Goal: Task Accomplishment & Management: Complete application form

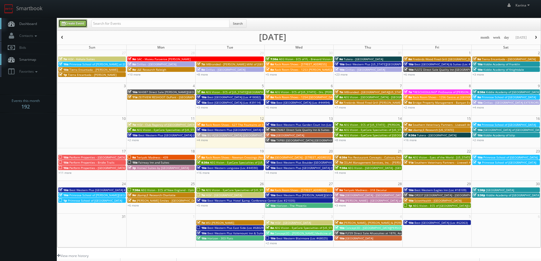
click at [79, 25] on link "Create Event" at bounding box center [72, 23] width 29 height 8
type input "08/12/2025"
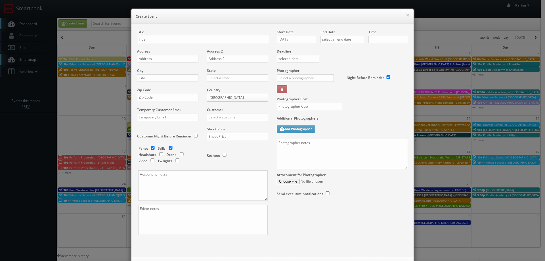
checkbox input "true"
type input "10:00am"
checkbox input "true"
click at [149, 40] on input "Kush" at bounding box center [202, 39] width 131 height 7
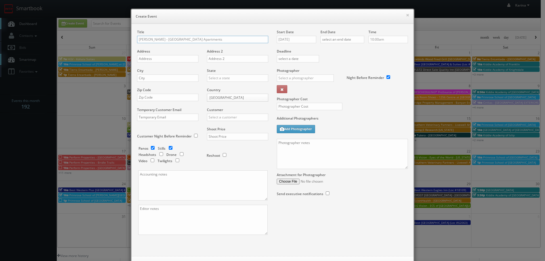
type input "[PERSON_NAME] - [GEOGRAPHIC_DATA] Apartments"
click at [153, 61] on input "text" at bounding box center [167, 58] width 61 height 7
paste input "4253 Llewellyn Ave"
type input "4253 Llewellyn Ave"
click at [155, 80] on input "text" at bounding box center [167, 77] width 61 height 7
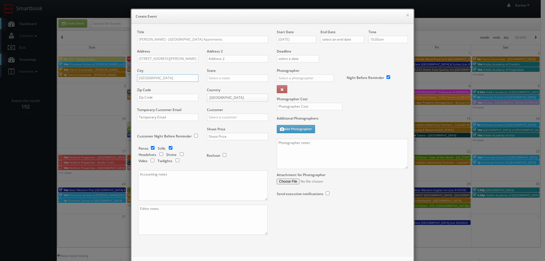
type input "Norfolk"
click at [212, 118] on div "[US_STATE]" at bounding box center [237, 115] width 61 height 9
type input "[US_STATE]"
click at [165, 99] on input "text" at bounding box center [167, 97] width 61 height 7
type input "23504"
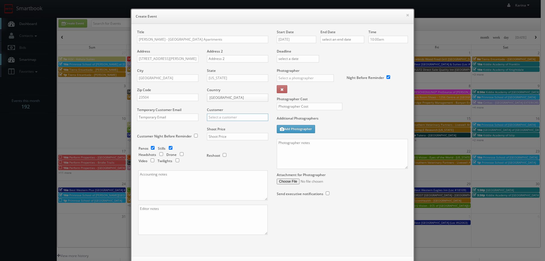
click at [216, 117] on input "text" at bounding box center [237, 117] width 61 height 7
click at [221, 125] on div "[PERSON_NAME]" at bounding box center [237, 126] width 61 height 9
type input "[PERSON_NAME]"
click at [150, 147] on input "checkbox" at bounding box center [152, 148] width 9 height 4
checkbox input "false"
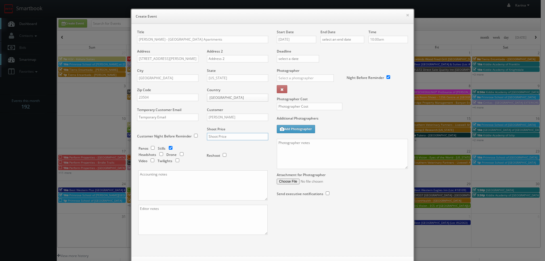
click at [234, 138] on input "text" at bounding box center [237, 136] width 61 height 7
type input "900"
click at [292, 37] on input "08/12/2025" at bounding box center [296, 39] width 39 height 7
click at [315, 89] on td "21" at bounding box center [314, 91] width 8 height 8
type input "08/21/2025"
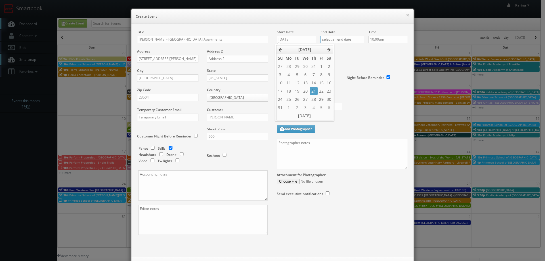
click at [331, 36] on input "text" at bounding box center [342, 39] width 44 height 7
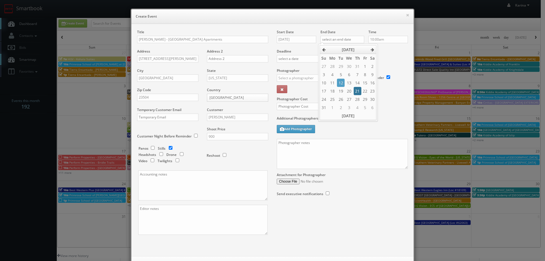
click at [357, 88] on td "21" at bounding box center [358, 91] width 8 height 8
type input "08/21/2025"
click at [379, 39] on input "10:00am" at bounding box center [387, 39] width 39 height 7
type input "2:00pm"
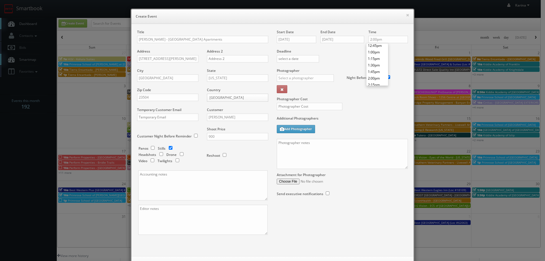
click at [372, 77] on li "2:00pm" at bounding box center [377, 78] width 22 height 7
click at [292, 75] on input "text" at bounding box center [305, 77] width 57 height 7
click at [295, 102] on div "[PERSON_NAME]" at bounding box center [307, 99] width 61 height 9
type input "[PERSON_NAME]"
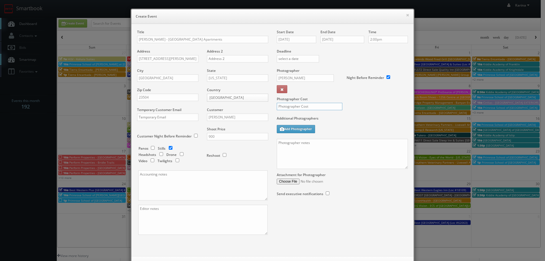
click at [291, 106] on input "text" at bounding box center [310, 106] width 66 height 7
type input "300"
paste textarea "Shot in RAW format, bracketed, on a tripod, remote shutter, no flash. Please re…"
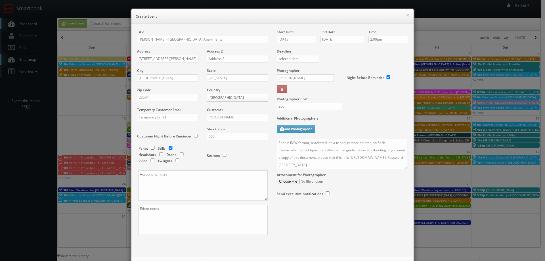
click at [277, 142] on textarea "Shot in RAW format, bracketed, on a tripod, remote shutter, no flash. Please re…" at bounding box center [342, 154] width 131 height 30
type textarea "We are capturing 30 stills, please take 60 angles Shot in RAW format, bracketed…"
click at [150, 176] on textarea at bounding box center [202, 185] width 129 height 30
paste textarea "PO 217194"
click at [142, 172] on textarea "PO 217194" at bounding box center [202, 185] width 129 height 30
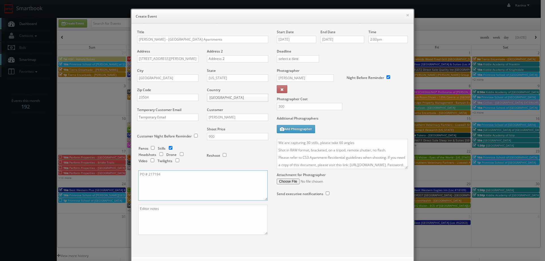
type textarea "PO # 217194"
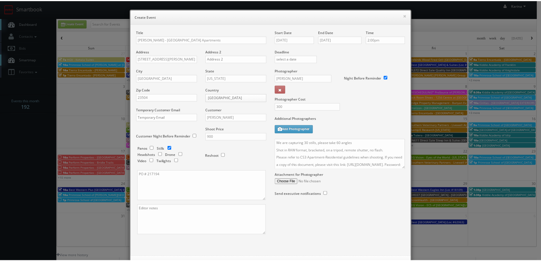
scroll to position [24, 0]
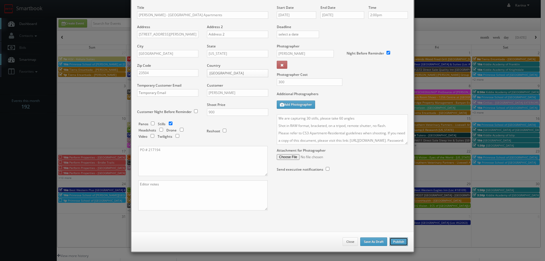
click at [397, 242] on button "Publish" at bounding box center [398, 241] width 18 height 9
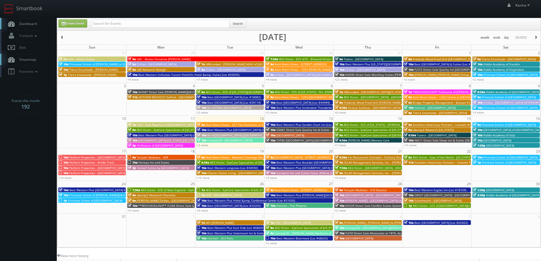
click at [26, 22] on span "Dashboard" at bounding box center [26, 23] width 20 height 5
click at [159, 22] on input "text" at bounding box center [160, 24] width 138 height 8
type input "kushner"
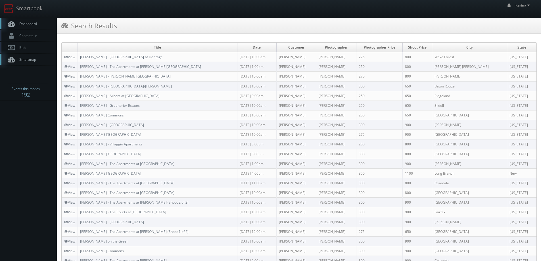
click at [109, 57] on link "[PERSON_NAME] - [GEOGRAPHIC_DATA] at Heritage" at bounding box center [121, 56] width 83 height 5
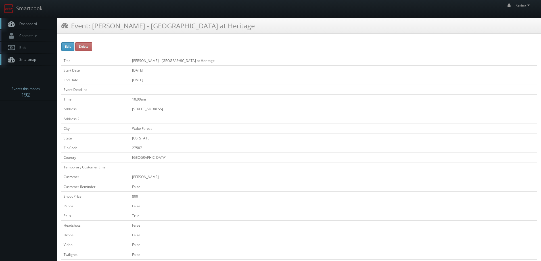
scroll to position [142, 0]
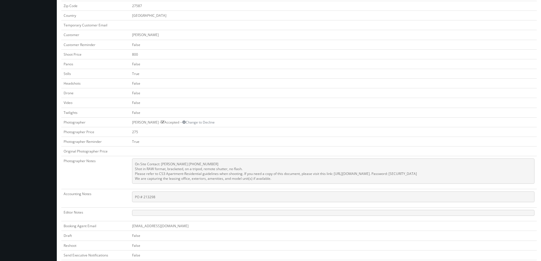
drag, startPoint x: 237, startPoint y: 178, endPoint x: 124, endPoint y: 169, distance: 113.4
click at [130, 169] on td "On Site Contact: Julie Turner 919-556-1872 Shot in RAW format, bracketed, on a …" at bounding box center [333, 172] width 407 height 33
copy pre "Shot in RAW format, bracketed, on a tripod, remote shutter, no flash. Please re…"
click at [224, 128] on td "275" at bounding box center [333, 132] width 407 height 10
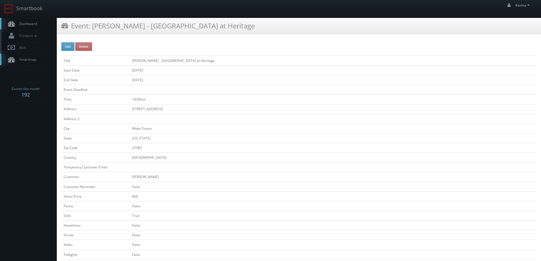
click at [31, 26] on span "Dashboard" at bounding box center [26, 23] width 20 height 5
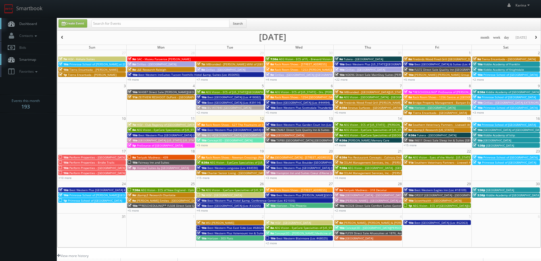
scroll to position [85, 0]
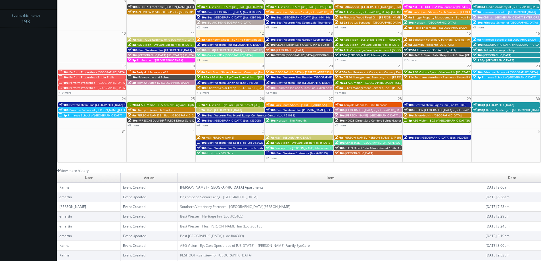
click at [210, 186] on link "[PERSON_NAME] - [GEOGRAPHIC_DATA] Apartments" at bounding box center [221, 187] width 83 height 5
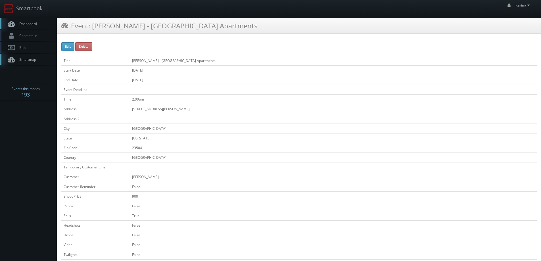
click at [28, 22] on span "Dashboard" at bounding box center [26, 23] width 20 height 5
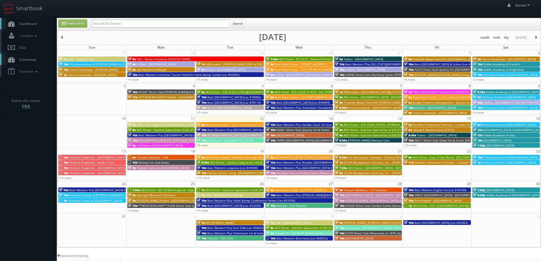
click at [115, 22] on input "text" at bounding box center [160, 24] width 138 height 8
type input "kiddie academy of brookfield"
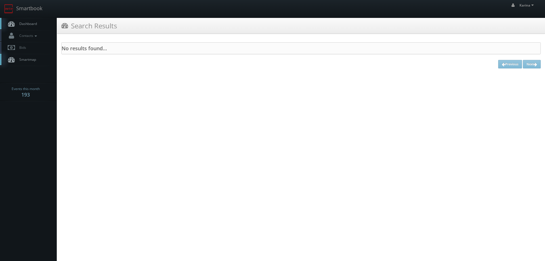
click at [33, 25] on span "Dashboard" at bounding box center [26, 23] width 20 height 5
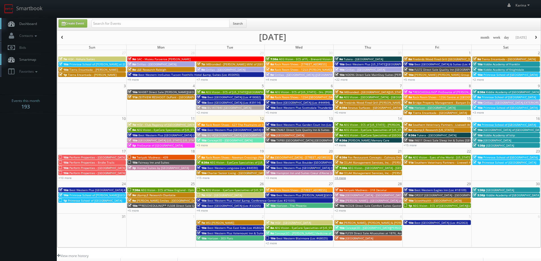
click at [343, 178] on link "+4 more" at bounding box center [339, 178] width 11 height 4
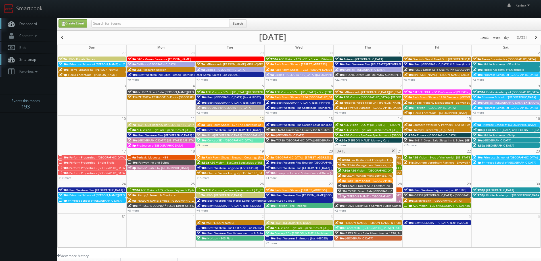
click at [351, 197] on span "[PERSON_NAME] - [GEOGRAPHIC_DATA] Apartments" at bounding box center [381, 196] width 70 height 4
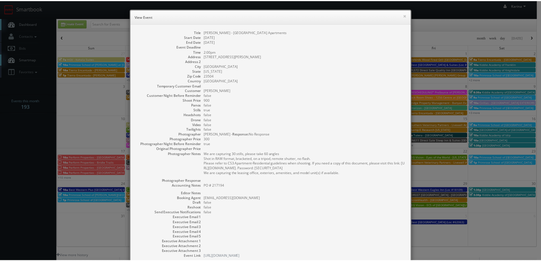
scroll to position [38, 0]
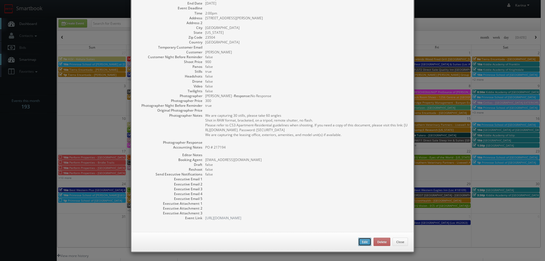
click at [361, 241] on button "Edit" at bounding box center [364, 242] width 13 height 9
type input "[PERSON_NAME] - [GEOGRAPHIC_DATA] Apartments"
type input "4253 Llewellyn Ave"
type input "Norfolk"
type input "23504"
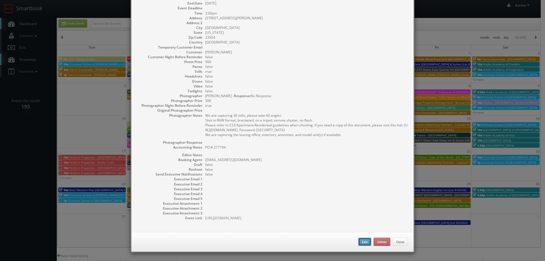
type input "900"
checkbox input "true"
type textarea "PO # 217194"
type input "08/21/2025"
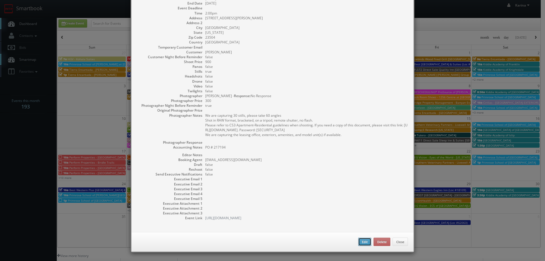
type input "2:00pm"
checkbox input "true"
type textarea "We are capturing 30 stills, please take 60 angles Shot in RAW format, bracketed…"
select select "Virginia"
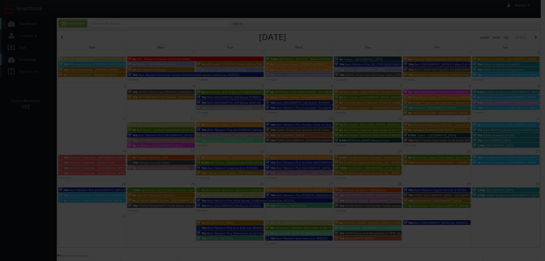
type input "900"
type input "300"
select select "fake65@mg.cs3calendar.com"
select select "matt@virtualtidewater.com"
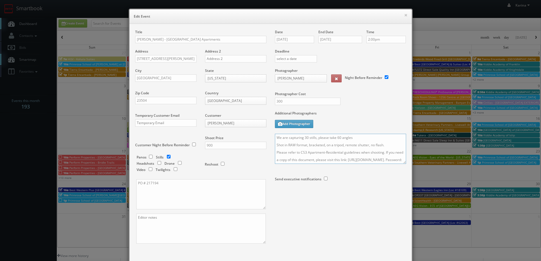
click at [275, 139] on textarea "We are capturing 30 stills, please take 60 angles Shot in RAW format, bracketed…" at bounding box center [340, 149] width 131 height 30
type textarea "On site contact: Stephanie Howie 757-305-9296 We are capturing 30 stills, pleas…"
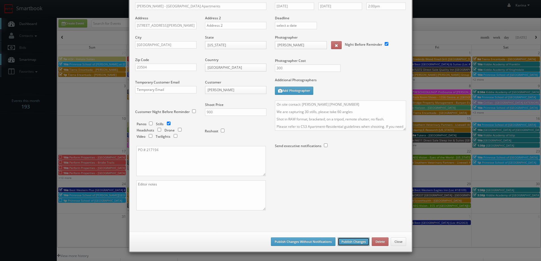
click at [342, 238] on button "Publish Changes" at bounding box center [353, 241] width 32 height 9
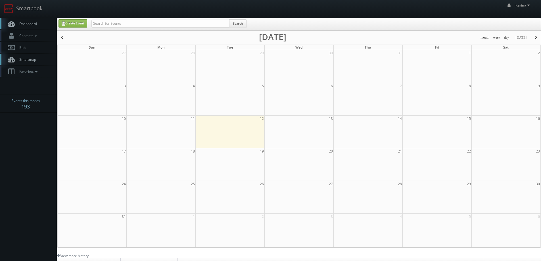
click at [31, 21] on span "Dashboard" at bounding box center [26, 23] width 20 height 5
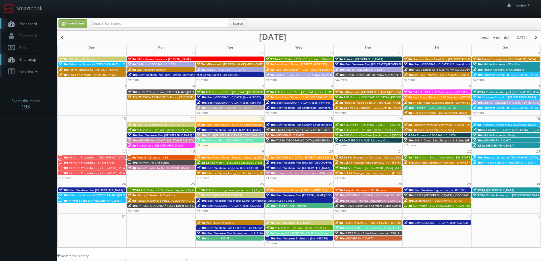
scroll to position [103, 0]
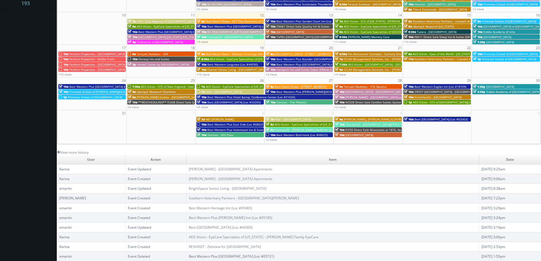
drag, startPoint x: 39, startPoint y: 105, endPoint x: 70, endPoint y: 102, distance: 31.0
click at [39, 104] on body "Smartbook Toggle Side Navigation Toggle Top Navigation [PERSON_NAME] [PERSON_NA…" at bounding box center [270, 79] width 541 height 364
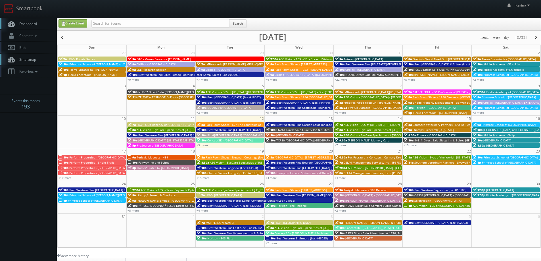
click at [35, 21] on link "Dashboard" at bounding box center [28, 24] width 57 height 12
click at [343, 145] on link "+7 more" at bounding box center [339, 145] width 11 height 4
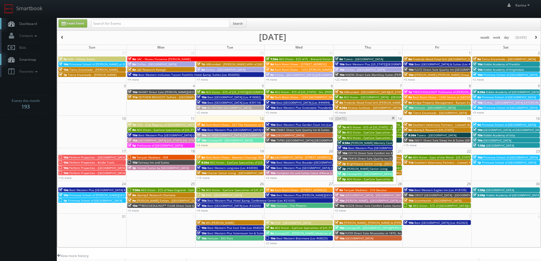
click at [392, 118] on span at bounding box center [393, 118] width 4 height 3
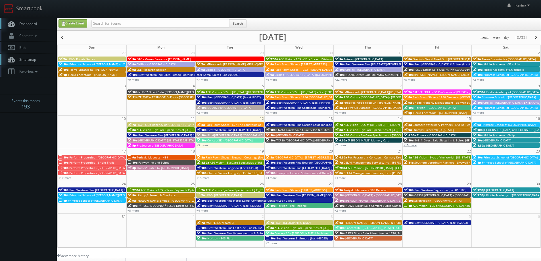
click at [411, 144] on link "+15 more" at bounding box center [409, 145] width 13 height 4
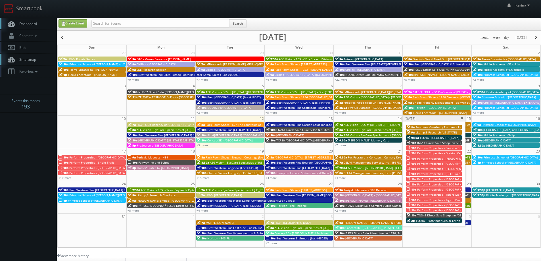
click at [461, 119] on span at bounding box center [462, 118] width 4 height 3
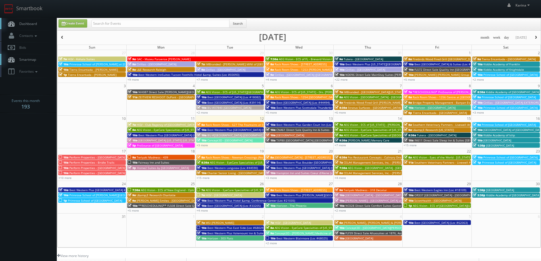
click at [151, 162] on span "Fairway Inn and Suites" at bounding box center [153, 162] width 31 height 4
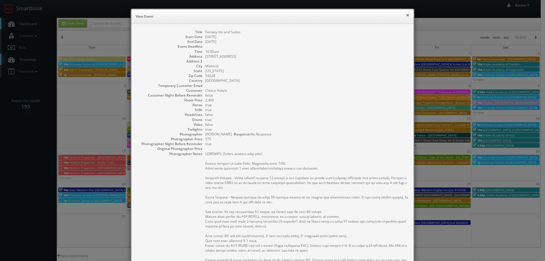
click at [406, 16] on button "×" at bounding box center [407, 15] width 3 height 4
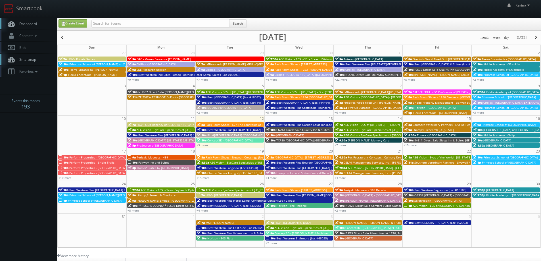
click at [31, 21] on span "Dashboard" at bounding box center [26, 23] width 20 height 5
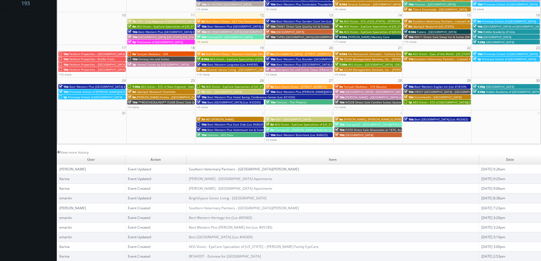
click at [201, 168] on link "Southern Veterinary Partners - [GEOGRAPHIC_DATA][PERSON_NAME]" at bounding box center [244, 169] width 110 height 5
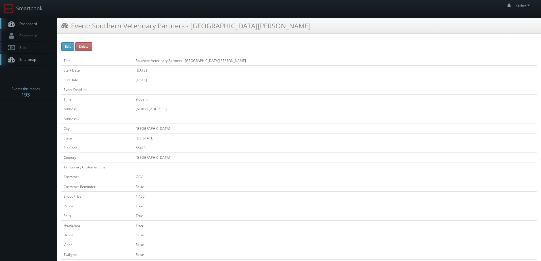
click at [35, 24] on span "Dashboard" at bounding box center [26, 23] width 20 height 5
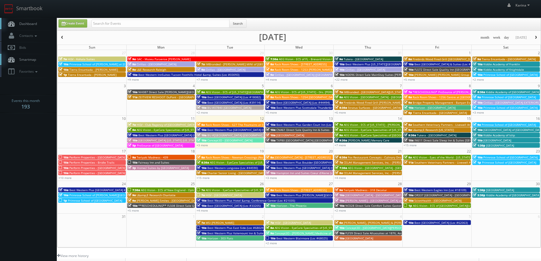
click at [183, 189] on span "AEG Vision - ECS of New England - OptomEyes Health – [GEOGRAPHIC_DATA]" at bounding box center [193, 190] width 104 height 4
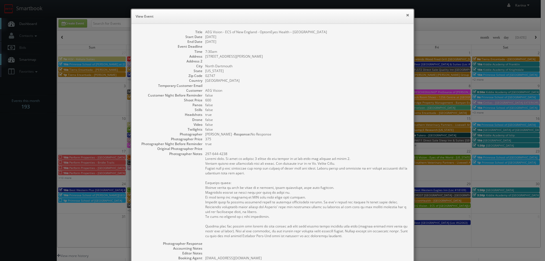
click at [406, 17] on button "×" at bounding box center [407, 15] width 3 height 4
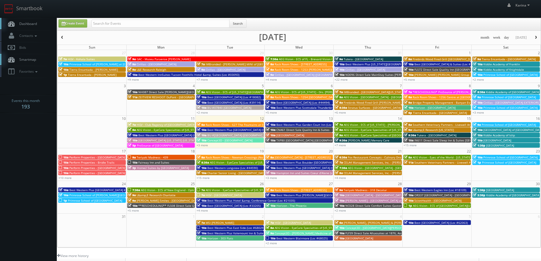
click at [230, 123] on span "Rack Room Shoes - 627 The Fountains at [GEOGRAPHIC_DATA] (No Rush)" at bounding box center [254, 125] width 98 height 4
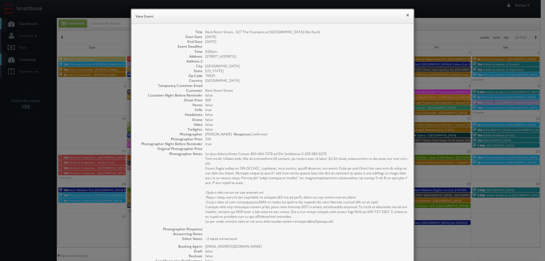
click at [406, 16] on button "×" at bounding box center [407, 15] width 3 height 4
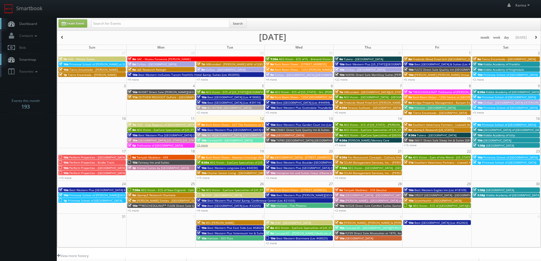
click at [203, 144] on link "+3 more" at bounding box center [201, 145] width 11 height 4
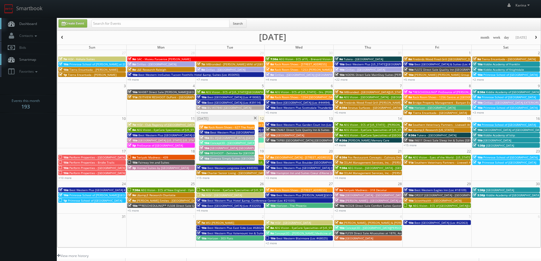
click at [224, 132] on span "Best Western Plus [GEOGRAPHIC_DATA] (Loc #62024)" at bounding box center [246, 132] width 72 height 4
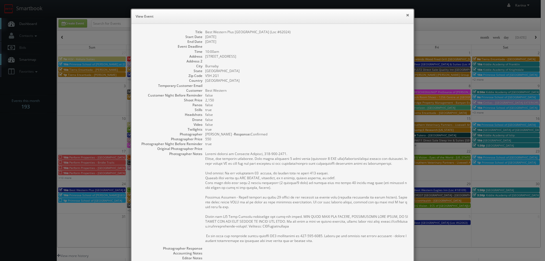
click at [406, 14] on button "×" at bounding box center [407, 15] width 3 height 4
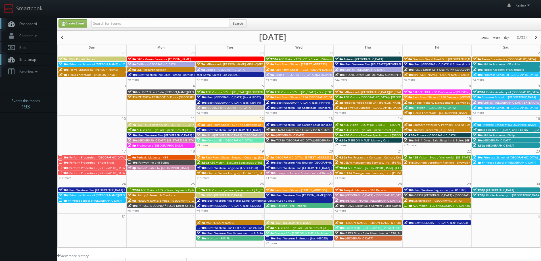
click at [220, 130] on span "Best Western Plus [GEOGRAPHIC_DATA] (Loc #62024)" at bounding box center [243, 130] width 72 height 4
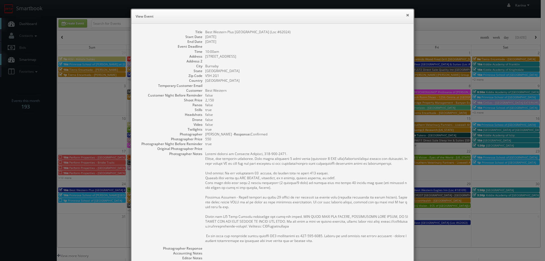
click at [406, 15] on button "×" at bounding box center [407, 15] width 3 height 4
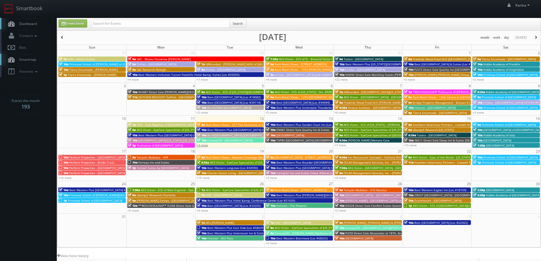
click at [205, 144] on link "+3 more" at bounding box center [201, 145] width 11 height 4
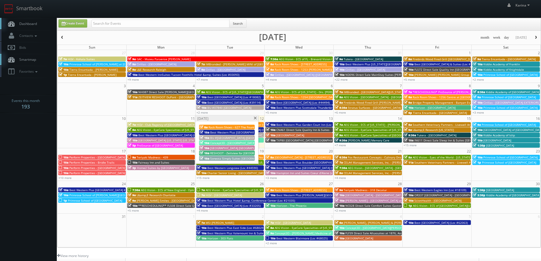
click at [236, 158] on span "Sonesta Simply Suites [GEOGRAPHIC_DATA]" at bounding box center [239, 158] width 59 height 4
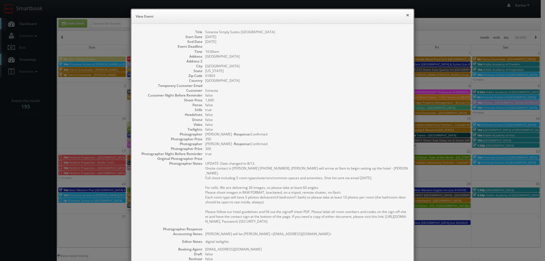
click at [406, 15] on button "×" at bounding box center [407, 15] width 3 height 4
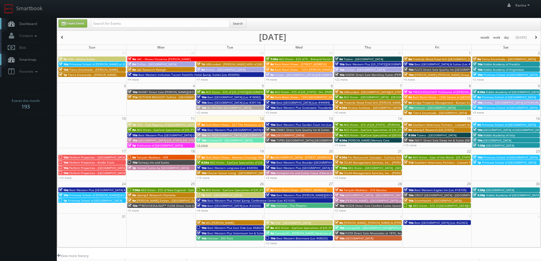
click at [203, 144] on link "+3 more" at bounding box center [201, 145] width 11 height 4
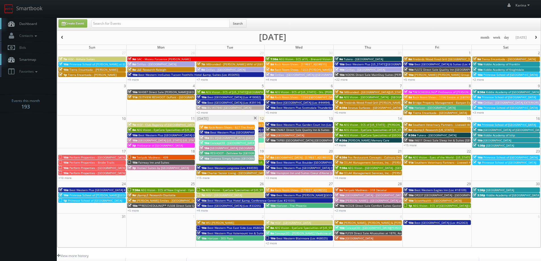
click at [224, 148] on span "Hampton Inn New Bern" at bounding box center [238, 148] width 56 height 4
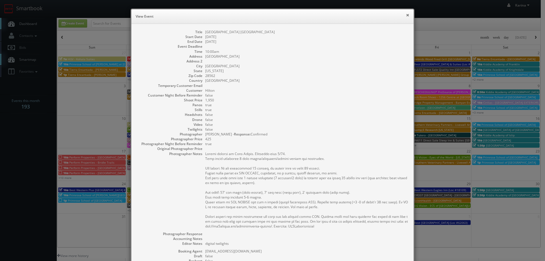
click at [407, 14] on button "×" at bounding box center [407, 15] width 3 height 4
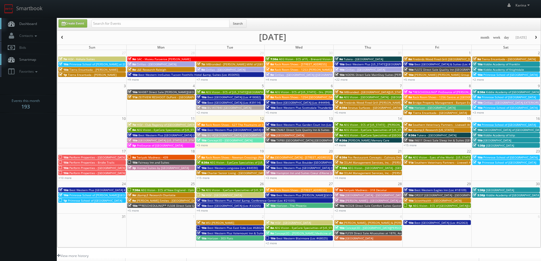
click at [35, 25] on span "Dashboard" at bounding box center [26, 23] width 20 height 5
click at [23, 24] on span "Dashboard" at bounding box center [26, 23] width 20 height 5
click at [104, 24] on input "text" at bounding box center [160, 24] width 138 height 8
type input "mikey"
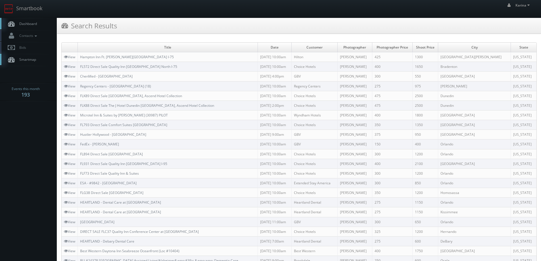
click at [27, 23] on span "Dashboard" at bounding box center [26, 23] width 20 height 5
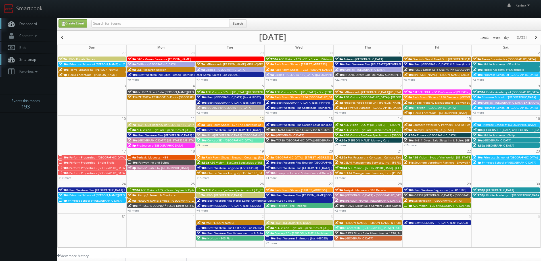
click at [217, 125] on span "Rack Room Shoes - 627 The Fountains at [GEOGRAPHIC_DATA] (No Rush)" at bounding box center [254, 125] width 98 height 4
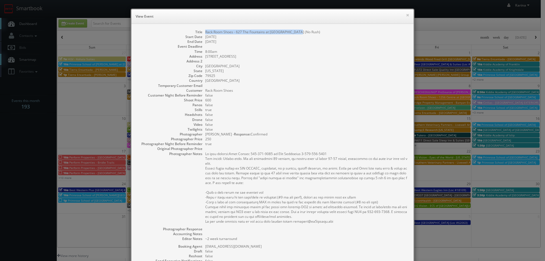
drag, startPoint x: 297, startPoint y: 31, endPoint x: 203, endPoint y: 31, distance: 93.7
click at [205, 31] on dd "Rack Room Shoes - 627 The Fountains at [GEOGRAPHIC_DATA] (No Rush)" at bounding box center [306, 32] width 203 height 5
copy dd "Rack Room Shoes - 627 The Fountains at [GEOGRAPHIC_DATA] (No Rush)"
click at [285, 148] on dd at bounding box center [306, 148] width 203 height 5
click at [406, 14] on button "×" at bounding box center [407, 15] width 3 height 4
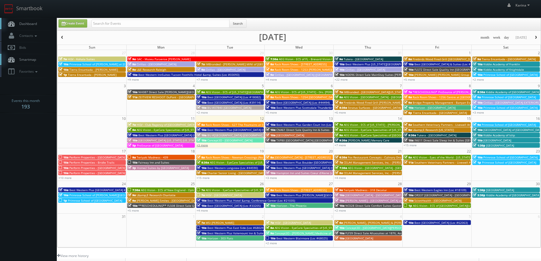
click at [205, 144] on link "+3 more" at bounding box center [201, 145] width 11 height 4
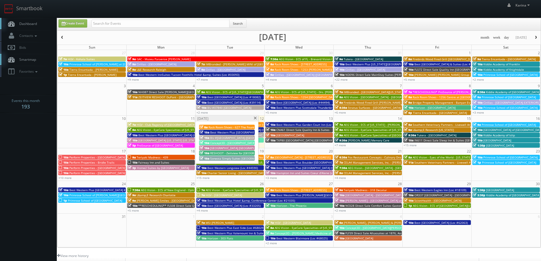
click at [27, 25] on span "Dashboard" at bounding box center [26, 23] width 20 height 5
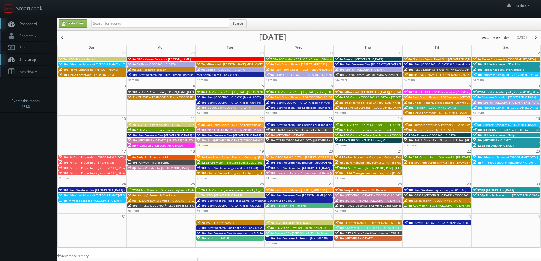
click at [231, 125] on span "Rack Room Shoes - 627 The Fountains at [GEOGRAPHIC_DATA] (No Rush)" at bounding box center [254, 125] width 98 height 4
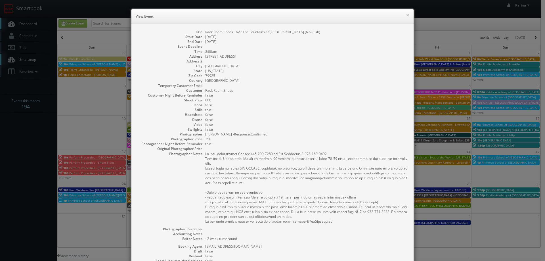
scroll to position [82, 0]
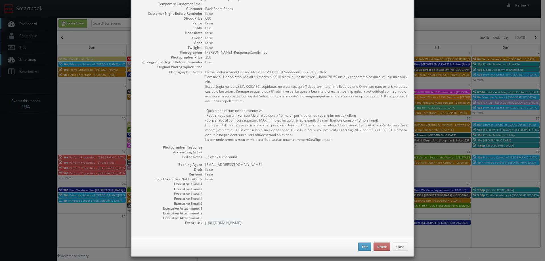
drag, startPoint x: 277, startPoint y: 220, endPoint x: 273, endPoint y: 222, distance: 4.5
click at [273, 222] on div "Title Rack Room Shoes - 627 The Fountains at Farrah (No Rush) Start Date 08/12/…" at bounding box center [272, 89] width 282 height 295
click at [287, 220] on dd "http://cs3calendar.com/events/20268" at bounding box center [306, 222] width 203 height 5
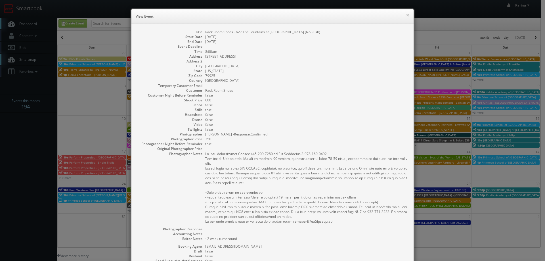
drag, startPoint x: 286, startPoint y: 218, endPoint x: 186, endPoint y: 32, distance: 210.9
click at [186, 32] on dl "Title Rack Room Shoes - 627 The Fountains at Farrah (No Rush) Start Date 08/12/…" at bounding box center [272, 169] width 271 height 278
copy dl "Title Rack Room Shoes - 627 The Fountains at Farrah (No Rush) Start Date 08/12/…"
click at [406, 16] on button "×" at bounding box center [407, 15] width 3 height 4
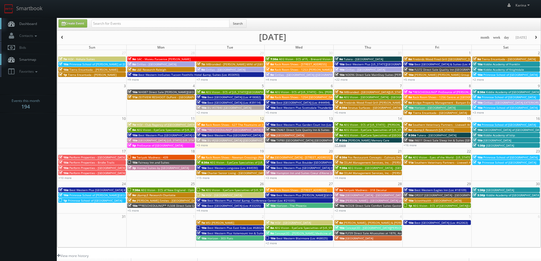
click at [344, 145] on link "+7 more" at bounding box center [339, 145] width 11 height 4
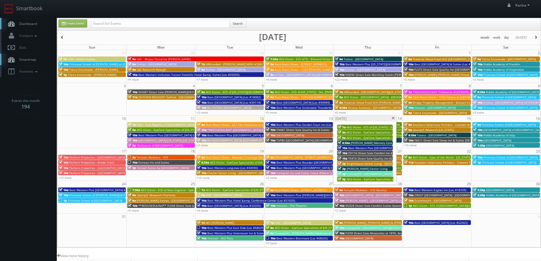
click at [392, 118] on span at bounding box center [393, 118] width 4 height 3
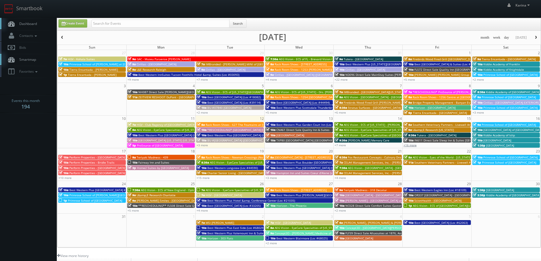
click at [408, 145] on link "+16 more" at bounding box center [409, 145] width 13 height 4
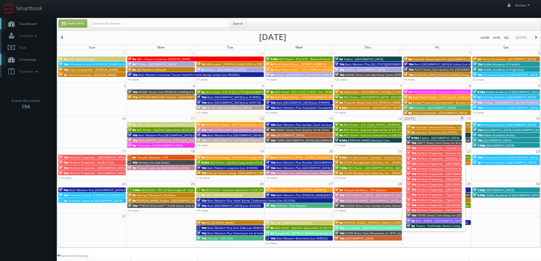
click at [439, 195] on span "Perform Properties - Tigard Marketplace" at bounding box center [444, 194] width 55 height 4
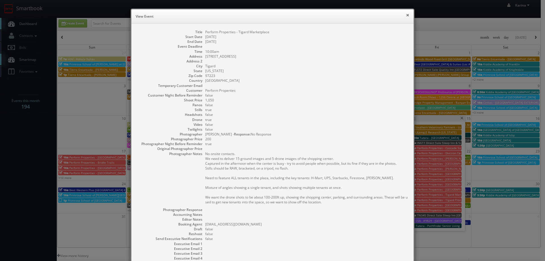
click at [406, 15] on button "×" at bounding box center [407, 15] width 3 height 4
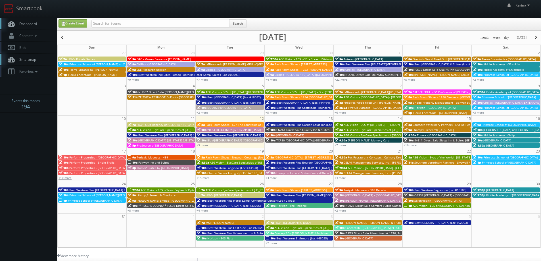
click at [66, 177] on link "+10 more" at bounding box center [64, 178] width 13 height 4
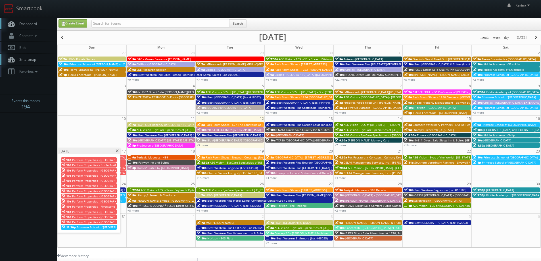
click at [116, 150] on span at bounding box center [117, 150] width 4 height 3
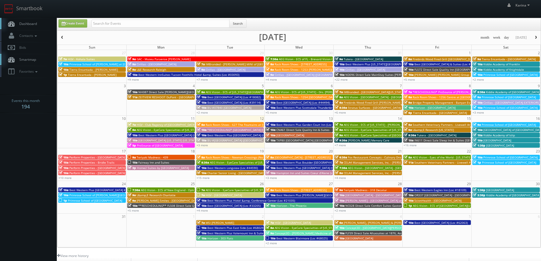
click at [155, 157] on span "Teriyaki Madness - 439" at bounding box center [151, 157] width 31 height 4
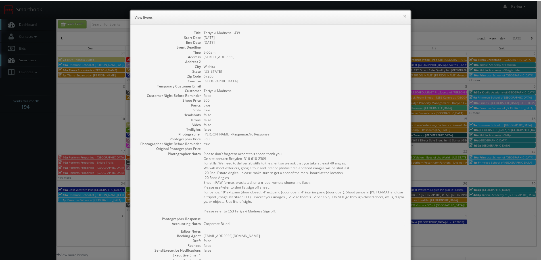
scroll to position [77, 0]
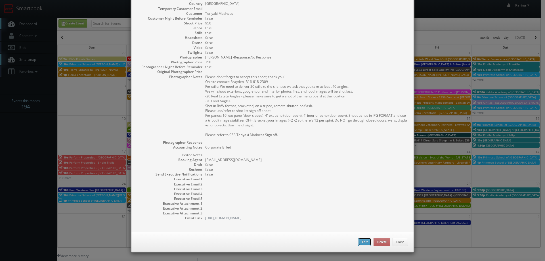
click at [363, 241] on button "Edit" at bounding box center [364, 242] width 13 height 9
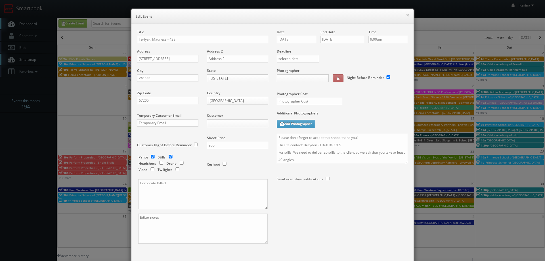
type input "350"
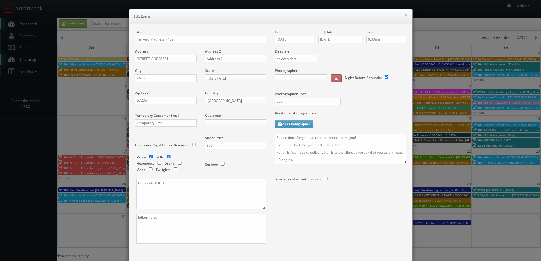
select select "fakey123@mg.cs3calendar.com"
select select "skylerlivingston@gmail.com"
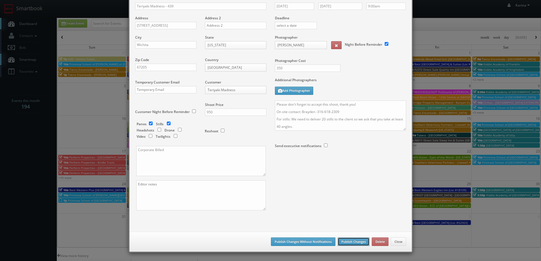
click at [359, 240] on button "Publish Changes" at bounding box center [353, 241] width 32 height 9
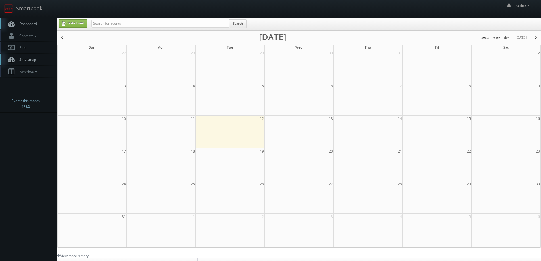
click at [28, 24] on span "Dashboard" at bounding box center [26, 23] width 20 height 5
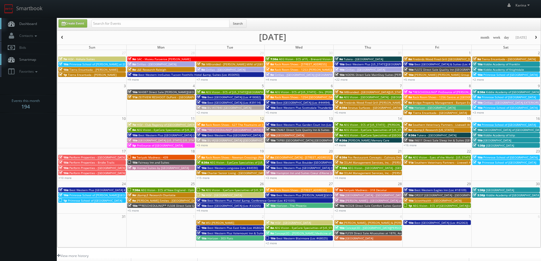
click at [154, 163] on span "Fairway Inn and Suites" at bounding box center [153, 162] width 31 height 4
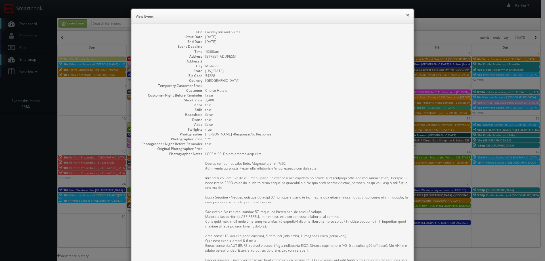
click at [406, 14] on button "×" at bounding box center [407, 15] width 3 height 4
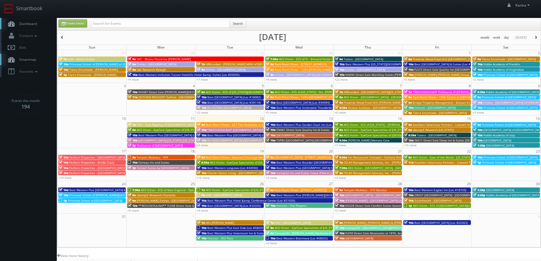
click at [33, 28] on link "Dashboard" at bounding box center [28, 24] width 57 height 12
click at [109, 23] on input "text" at bounding box center [160, 24] width 138 height 8
type input "laredo"
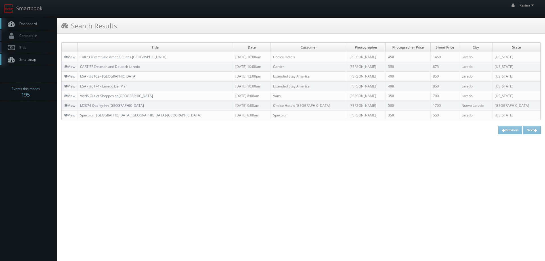
click at [31, 24] on span "Dashboard" at bounding box center [26, 23] width 20 height 5
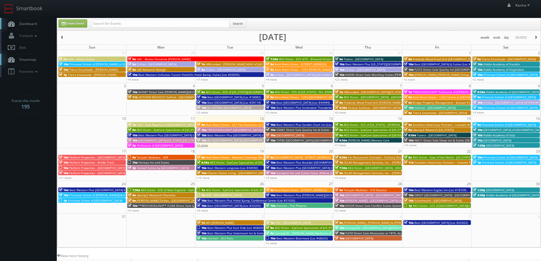
click at [200, 144] on link "+3 more" at bounding box center [201, 145] width 11 height 4
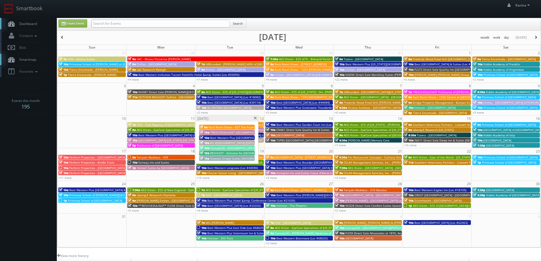
click at [137, 24] on input "text" at bounding box center [160, 24] width 138 height 8
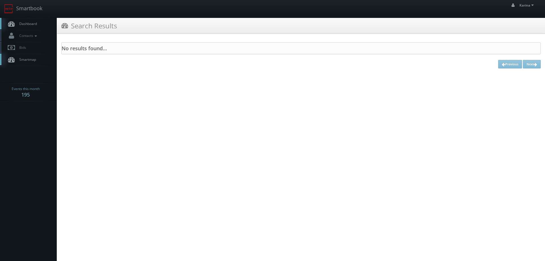
click at [33, 26] on span "Dashboard" at bounding box center [26, 23] width 20 height 5
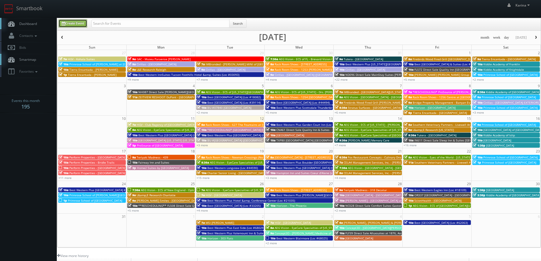
click at [80, 23] on link "Create Event" at bounding box center [72, 23] width 29 height 8
type input "[DATE]"
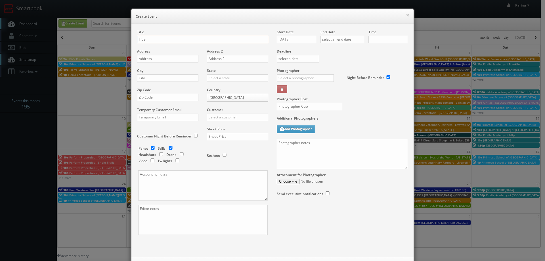
checkbox input "true"
type input "10:00am"
checkbox input "true"
click at [145, 39] on input "text" at bounding box center [202, 39] width 131 height 7
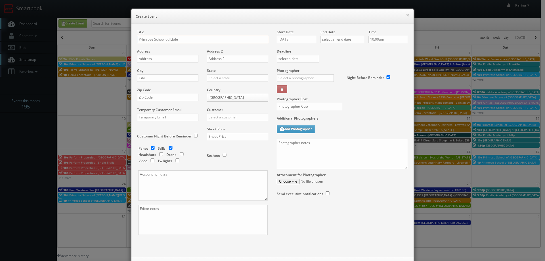
click at [167, 39] on input "Primrose School od Little" at bounding box center [202, 39] width 131 height 7
type input "Primrose School of [GEOGRAPHIC_DATA]"
click at [139, 56] on input "text" at bounding box center [167, 58] width 61 height 7
paste input "[STREET_ADDRESS]"
type input "[STREET_ADDRESS]"
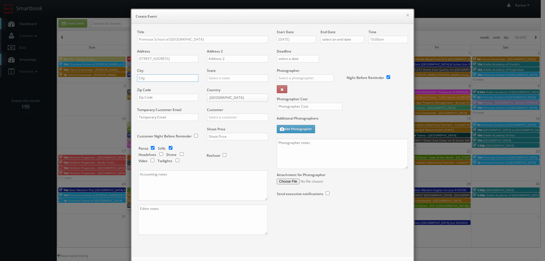
click at [152, 77] on input "text" at bounding box center [167, 77] width 61 height 7
type input "Littleton"
click at [215, 86] on div "[US_STATE]" at bounding box center [237, 87] width 61 height 9
type input "[US_STATE]"
click at [164, 99] on input "text" at bounding box center [167, 97] width 61 height 7
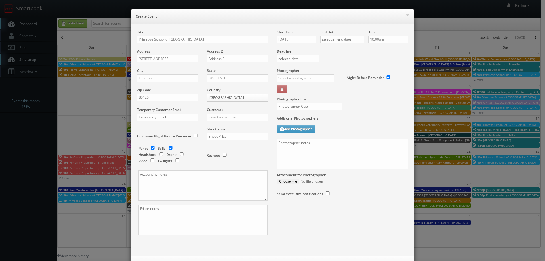
type input "80120"
click at [228, 129] on div "Primrose Schools" at bounding box center [237, 126] width 61 height 9
type input "Primrose Schools"
click at [217, 138] on input "text" at bounding box center [237, 136] width 61 height 7
type input "1,100"
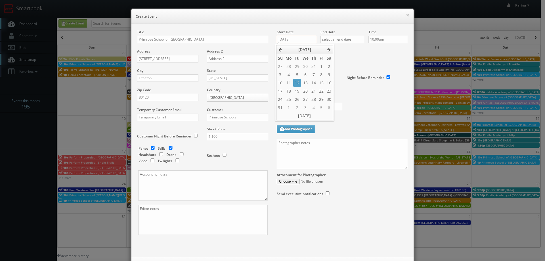
click at [295, 39] on input "[DATE]" at bounding box center [296, 39] width 39 height 7
click at [330, 49] on icon at bounding box center [328, 50] width 3 height 4
click at [331, 85] on td "20" at bounding box center [329, 83] width 8 height 8
type input "[DATE]"
click at [343, 40] on input "text" at bounding box center [342, 39] width 44 height 7
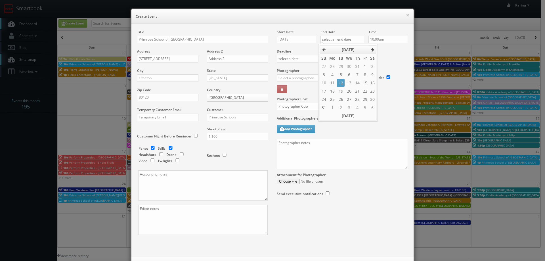
click at [372, 47] on th at bounding box center [373, 49] width 8 height 9
click at [372, 84] on td "20" at bounding box center [373, 83] width 8 height 8
type input "[DATE]"
click at [381, 47] on div "Time 10:00am" at bounding box center [386, 39] width 44 height 19
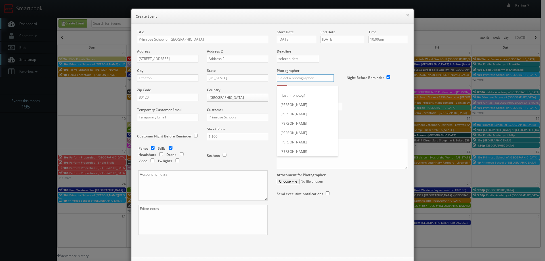
click at [302, 77] on input "text" at bounding box center [305, 77] width 57 height 7
click at [292, 88] on div "[PERSON_NAME]" at bounding box center [307, 90] width 61 height 9
type input "[PERSON_NAME]"
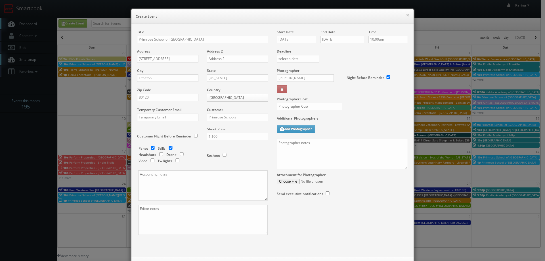
click at [293, 104] on input "text" at bounding box center [310, 106] width 66 height 7
type input "300"
click at [299, 143] on textarea at bounding box center [342, 154] width 131 height 30
click at [307, 144] on textarea "On site contact:" at bounding box center [342, 154] width 131 height 30
paste textarea "[PHONE_NUMBER]"
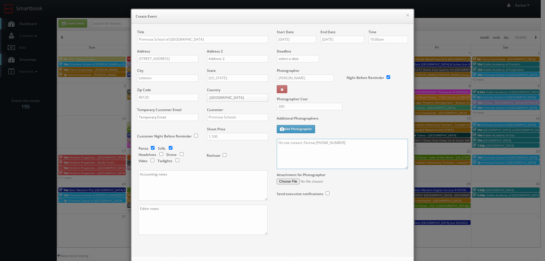
drag, startPoint x: 281, startPoint y: 148, endPoint x: 302, endPoint y: 151, distance: 21.9
click at [302, 151] on textarea "On site contact: Farima [PHONE_NUMBER]" at bounding box center [342, 154] width 131 height 30
click at [338, 146] on textarea "On site contact: Farima [PHONE_NUMBER]" at bounding box center [342, 154] width 131 height 30
paste textarea "We need to deliver 10 stills and a virtual tour. For stills: We need to deliver…"
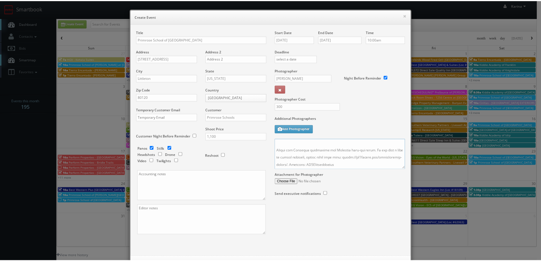
scroll to position [24, 0]
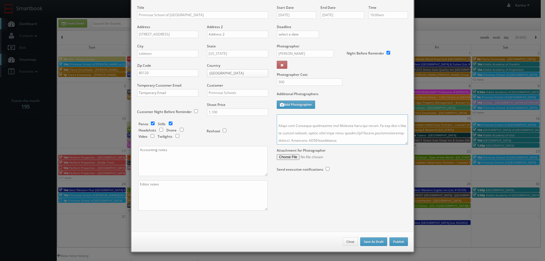
type textarea "On site contact: Farima [PHONE_NUMBER] We need to deliver 10 stills and a virtu…"
click at [396, 240] on button "Publish" at bounding box center [398, 241] width 18 height 9
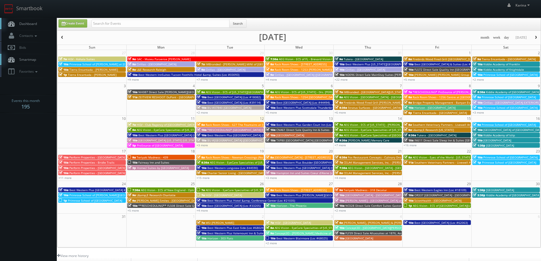
click at [40, 24] on link "Dashboard" at bounding box center [28, 24] width 57 height 12
click at [98, 201] on span "Primrose School of [GEOGRAPHIC_DATA]" at bounding box center [95, 200] width 54 height 4
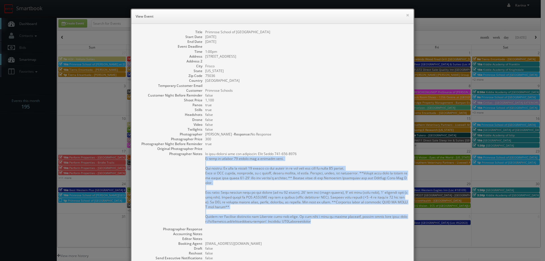
drag, startPoint x: 312, startPoint y: 222, endPoint x: 202, endPoint y: 157, distance: 126.7
click at [202, 157] on dl "Title Primrose School of Frisco West Start Date 08/24/2025 End Date 08/24/2025 …" at bounding box center [272, 167] width 271 height 275
copy pre "We need to deliver 10 stills and a virtual tour. For stills: We need to deliver…"
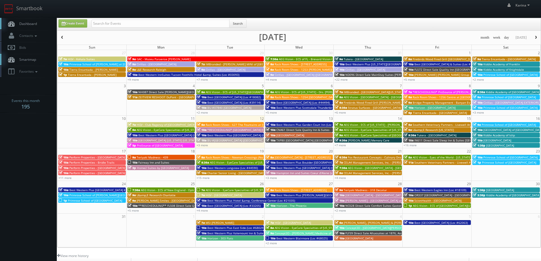
scroll to position [103, 0]
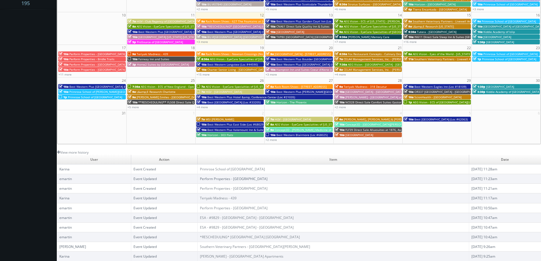
click at [242, 180] on link "Perform Properties - [GEOGRAPHIC_DATA]" at bounding box center [234, 178] width 68 height 5
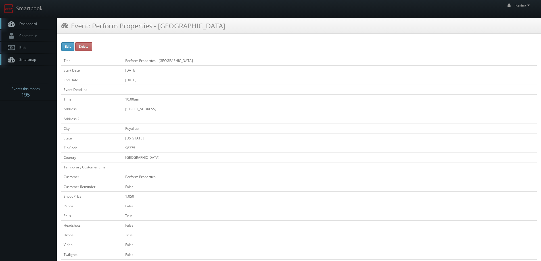
click at [28, 25] on span "Dashboard" at bounding box center [26, 23] width 20 height 5
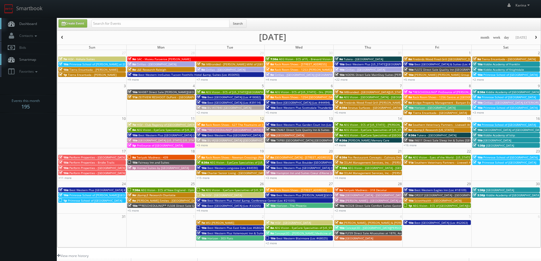
scroll to position [103, 0]
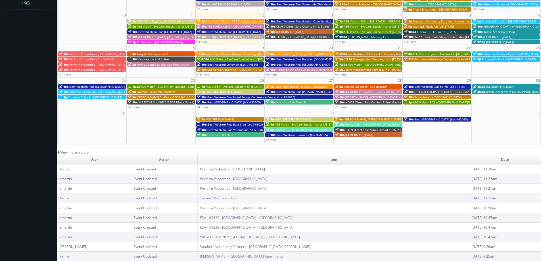
click at [202, 168] on link "Primrose School of [GEOGRAPHIC_DATA]" at bounding box center [232, 169] width 65 height 5
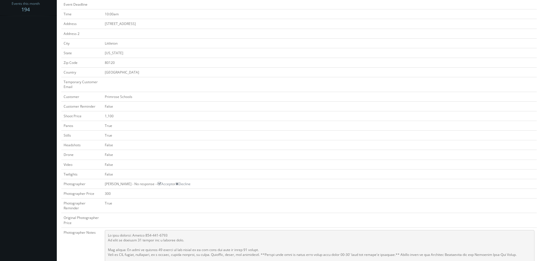
scroll to position [142, 0]
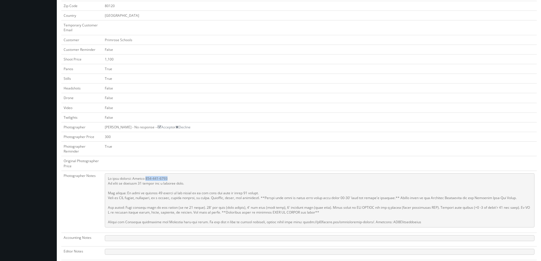
drag, startPoint x: 168, startPoint y: 178, endPoint x: 146, endPoint y: 178, distance: 21.6
click at [146, 178] on pre at bounding box center [319, 200] width 429 height 54
copy pre "202-413-2102"
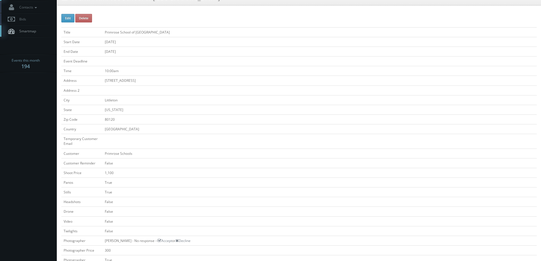
scroll to position [0, 0]
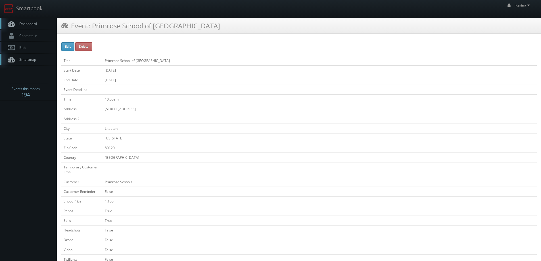
click at [30, 26] on span "Dashboard" at bounding box center [26, 23] width 20 height 5
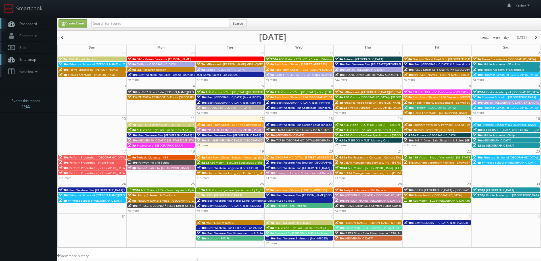
click at [17, 24] on span "Dashboard" at bounding box center [26, 23] width 20 height 5
click at [22, 24] on span "Dashboard" at bounding box center [26, 23] width 20 height 5
click at [425, 200] on span "AEG Vision - ECS of [GEOGRAPHIC_DATA][US_STATE] - North Garland Vision (Headsho…" at bounding box center [474, 200] width 123 height 4
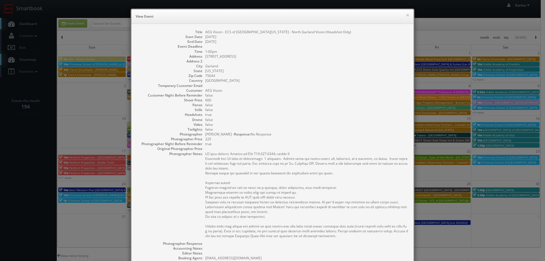
click at [403, 14] on h6 "View Event" at bounding box center [273, 17] width 274 height 6
click at [406, 14] on button "×" at bounding box center [407, 15] width 3 height 4
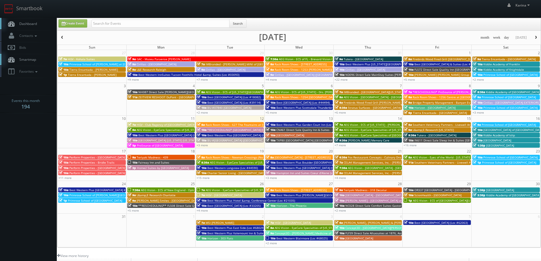
click at [32, 26] on span "Dashboard" at bounding box center [26, 23] width 20 height 5
click at [411, 146] on link "+16 more" at bounding box center [409, 145] width 13 height 4
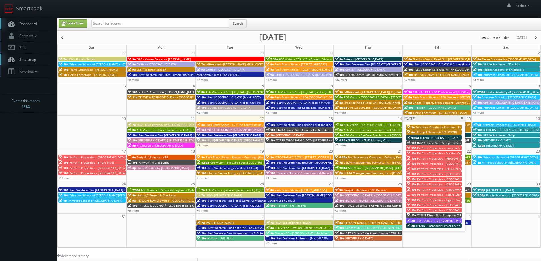
click at [463, 119] on span at bounding box center [462, 118] width 4 height 3
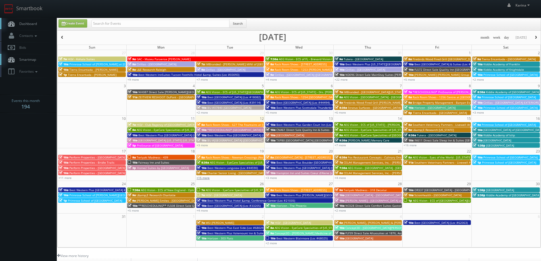
click at [203, 178] on link "+15 more" at bounding box center [202, 178] width 13 height 4
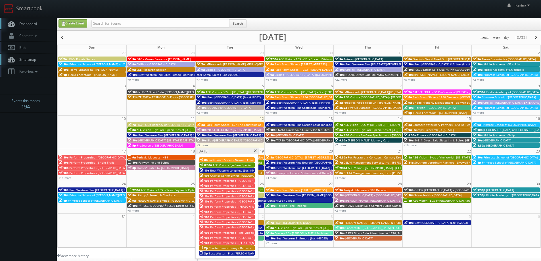
click at [254, 152] on span at bounding box center [255, 150] width 4 height 3
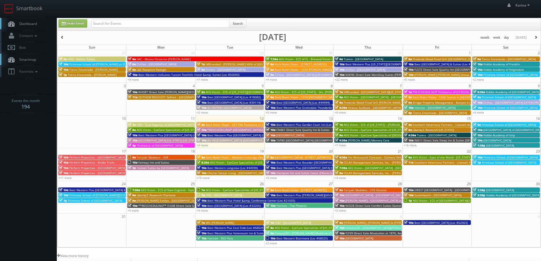
click at [271, 157] on span "8a" at bounding box center [270, 157] width 8 height 4
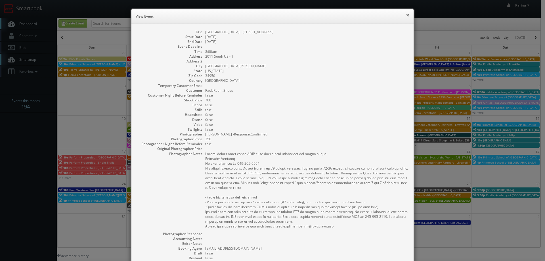
click at [406, 15] on button "×" at bounding box center [407, 15] width 3 height 4
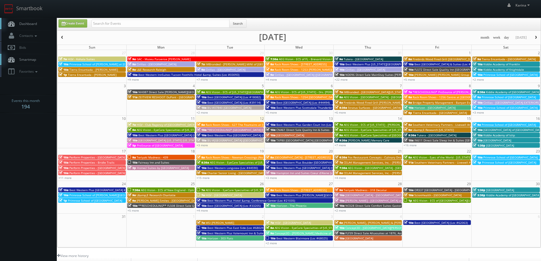
click at [30, 26] on link "Dashboard" at bounding box center [28, 24] width 57 height 12
click at [27, 26] on span "Dashboard" at bounding box center [26, 23] width 20 height 5
click at [273, 178] on link "+3 more" at bounding box center [270, 178] width 11 height 4
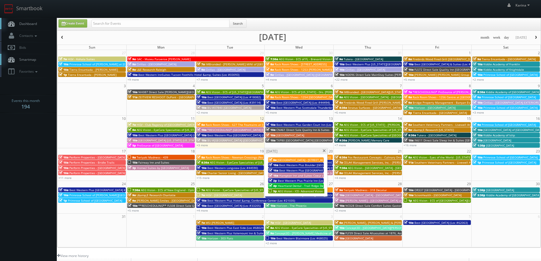
click at [292, 191] on span "AEG Vision - ICE- Advanced Vision Center" at bounding box center [305, 191] width 55 height 4
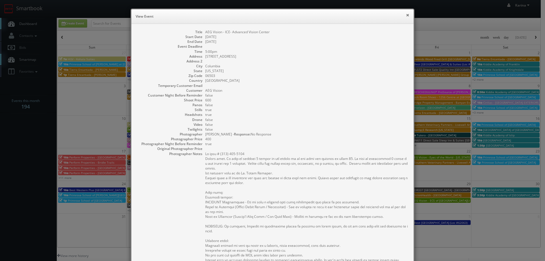
click at [406, 13] on button "×" at bounding box center [407, 15] width 3 height 4
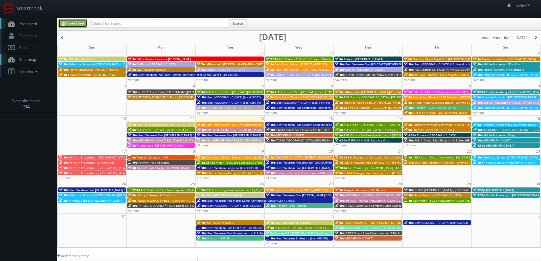
click at [72, 22] on link "Create Event" at bounding box center [72, 23] width 29 height 8
type input "[DATE]"
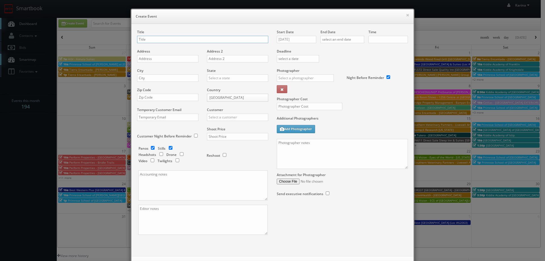
checkbox input "true"
type input "10:00am"
checkbox input "true"
click at [175, 38] on input "text" at bounding box center [202, 39] width 131 height 7
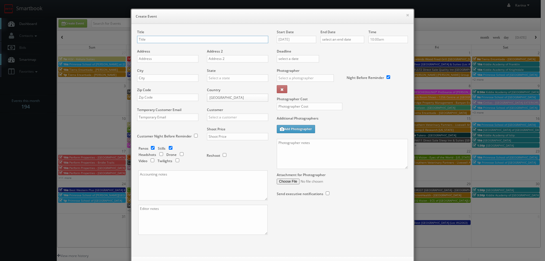
paste input "AEG Vision - EyeCare Specialties of [US_STATE] – [PERSON_NAME] Vision Care"
type input "AEG Vision - EyeCare Specialties of [US_STATE] – [PERSON_NAME] Vision Care"
click at [167, 55] on input "text" at bounding box center [167, 58] width 61 height 7
click at [151, 58] on input "text" at bounding box center [167, 58] width 61 height 7
paste input "[STREET_ADDRESS]"
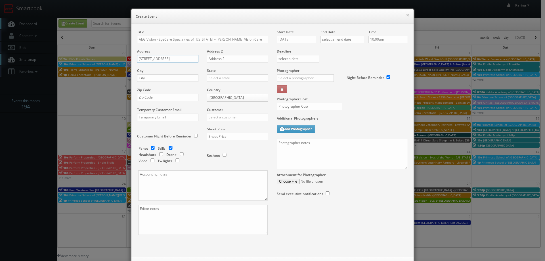
type input "[STREET_ADDRESS]"
click at [146, 79] on input "text" at bounding box center [167, 77] width 61 height 7
type input "G"
type input "[PERSON_NAME]"
click at [219, 87] on div "[US_STATE]" at bounding box center [237, 87] width 61 height 9
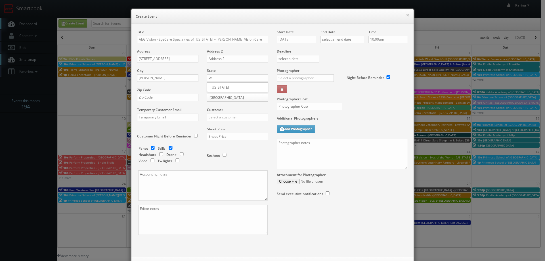
type input "[US_STATE]"
click at [162, 99] on input "text" at bounding box center [167, 97] width 61 height 7
click at [142, 97] on input "545016" at bounding box center [167, 97] width 61 height 7
type input "54016"
click at [220, 116] on input "text" at bounding box center [237, 117] width 61 height 7
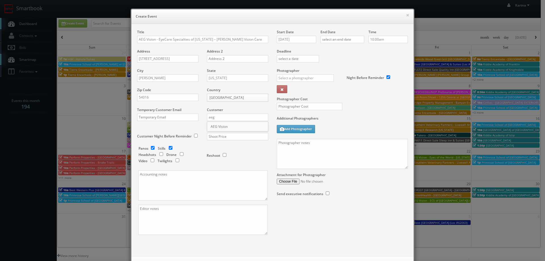
click at [219, 124] on div "AEG Vision" at bounding box center [237, 126] width 61 height 9
type input "AEG Vision"
click at [151, 147] on input "checkbox" at bounding box center [152, 148] width 9 height 4
checkbox input "false"
click at [160, 153] on input "checkbox" at bounding box center [161, 154] width 9 height 4
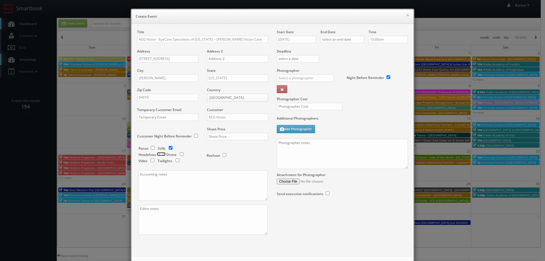
checkbox input "true"
click at [217, 135] on input "text" at bounding box center [237, 136] width 61 height 7
type input "675"
click at [296, 37] on input "[DATE]" at bounding box center [296, 39] width 39 height 7
click at [306, 90] on td "20" at bounding box center [305, 91] width 9 height 8
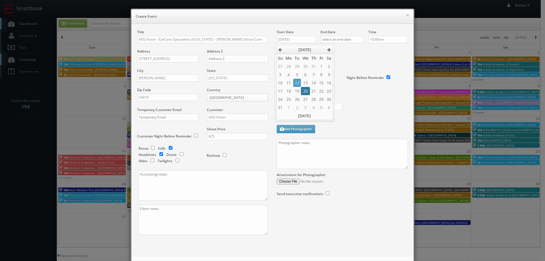
type input "[DATE]"
click at [335, 39] on input "text" at bounding box center [342, 39] width 44 height 7
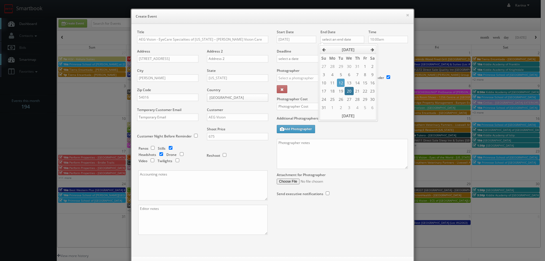
click at [347, 91] on td "20" at bounding box center [349, 91] width 9 height 8
type input "[DATE]"
click at [388, 39] on input "10:00am" at bounding box center [387, 39] width 39 height 7
type input "8:00am"
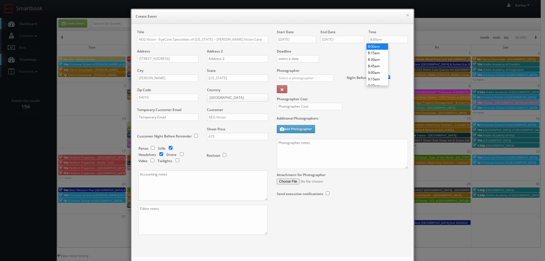
click at [379, 48] on li "8:00am" at bounding box center [377, 46] width 22 height 7
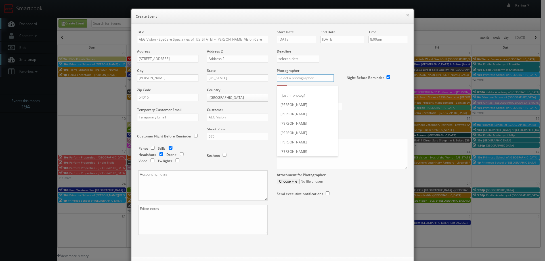
click at [292, 78] on input "text" at bounding box center [305, 77] width 57 height 7
click at [293, 91] on div "Scottie Tuska" at bounding box center [307, 90] width 61 height 9
type input "Scottie Tuska"
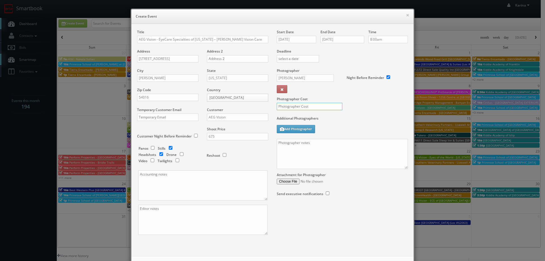
click at [299, 104] on input "text" at bounding box center [310, 106] width 66 height 7
type input "275"
click at [285, 147] on textarea at bounding box center [342, 154] width 131 height 30
paste textarea "Stills only. We need to deliver 10 stills to the client so we ask that you capt…"
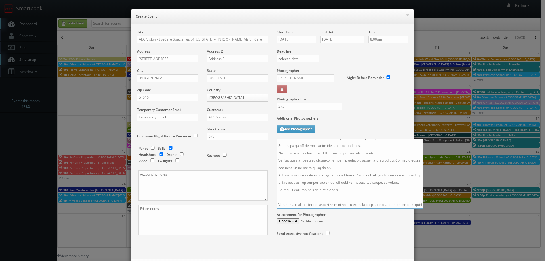
scroll to position [152, 0]
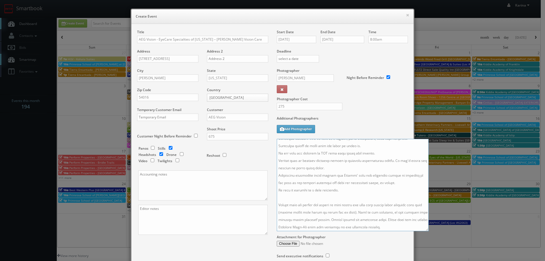
drag, startPoint x: 404, startPoint y: 168, endPoint x: 425, endPoint y: 230, distance: 65.5
click at [425, 230] on textarea at bounding box center [353, 185] width 152 height 92
click at [311, 157] on textarea at bounding box center [353, 185] width 152 height 92
click at [350, 157] on textarea at bounding box center [353, 185] width 152 height 92
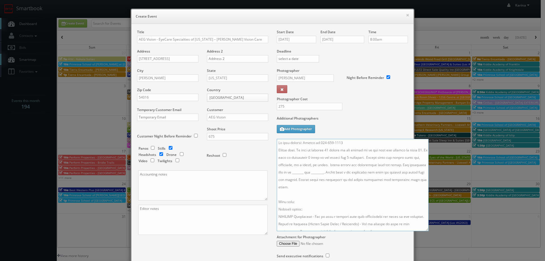
click at [341, 173] on textarea at bounding box center [353, 185] width 152 height 92
paste textarea "Dr. Danielle Henderson, Dr. Garth Christenson, Dr. Micki Flynn, Dr. Griffin Chr…"
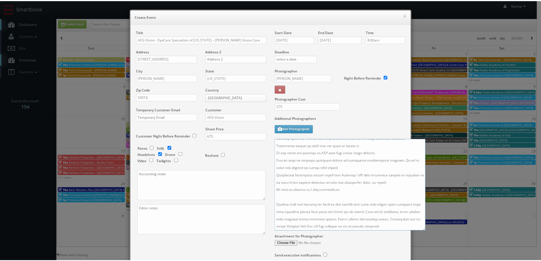
scroll to position [49, 0]
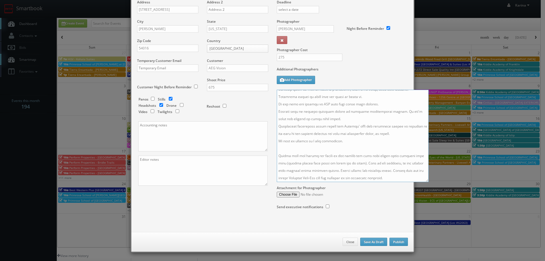
type textarea "On site contact: Evelyn at 715-381-1234 Stills only. We need to deliver 10 stil…"
click at [397, 240] on button "Publish" at bounding box center [398, 242] width 18 height 9
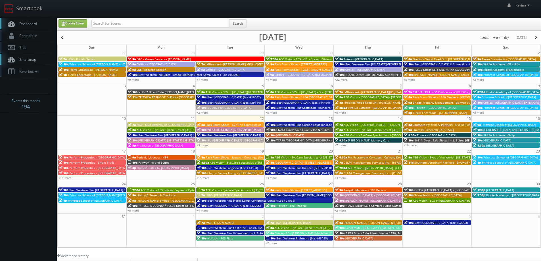
click at [28, 25] on span "Dashboard" at bounding box center [26, 23] width 20 height 5
click at [34, 27] on link "Dashboard" at bounding box center [28, 24] width 57 height 12
click at [31, 23] on span "Dashboard" at bounding box center [26, 23] width 20 height 5
click at [40, 160] on body "Smartbook Toggle Side Navigation Toggle Top Navigation [PERSON_NAME] [PERSON_NA…" at bounding box center [270, 182] width 541 height 364
click at [30, 24] on span "Dashboard" at bounding box center [26, 23] width 20 height 5
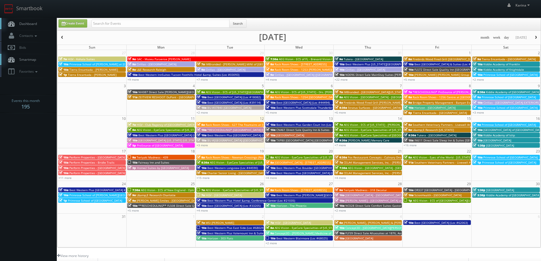
click at [31, 22] on span "Dashboard" at bounding box center [26, 23] width 20 height 5
click at [62, 178] on link "+11 more" at bounding box center [64, 178] width 13 height 4
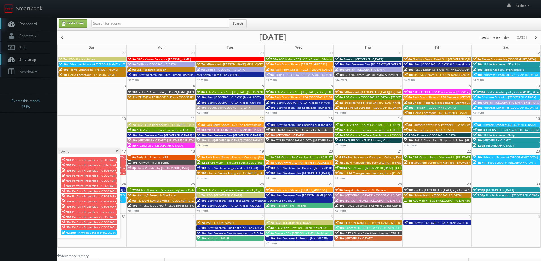
click at [118, 151] on span at bounding box center [117, 150] width 4 height 3
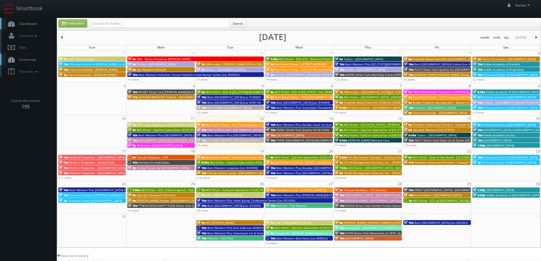
click at [35, 25] on span "Dashboard" at bounding box center [26, 23] width 20 height 5
click at [480, 112] on link "+3 more" at bounding box center [477, 112] width 11 height 4
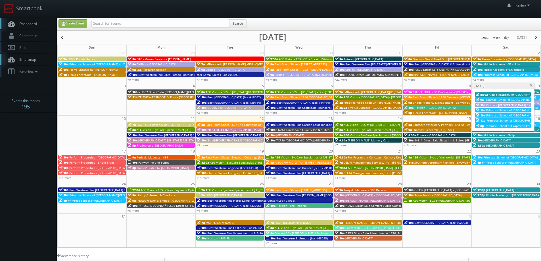
click at [216, 125] on span "Rack Room Shoes - 627 The Fountains at [GEOGRAPHIC_DATA] (No Rush)" at bounding box center [254, 125] width 98 height 4
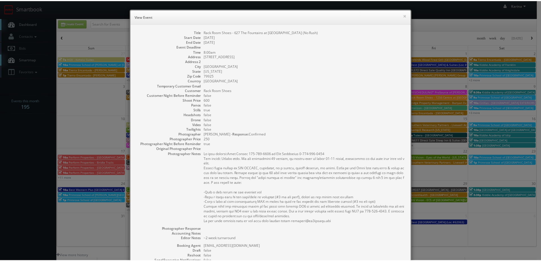
scroll to position [82, 0]
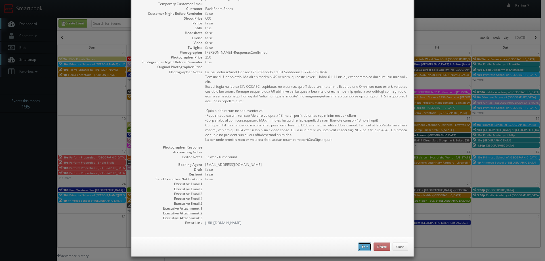
click at [362, 242] on button "Edit" at bounding box center [364, 246] width 13 height 9
type input "Rack Room Shoes - 627 The Fountains at [GEOGRAPHIC_DATA] (No Rush)"
type input "[STREET_ADDRESS]"
type input "[GEOGRAPHIC_DATA]"
type input "79925"
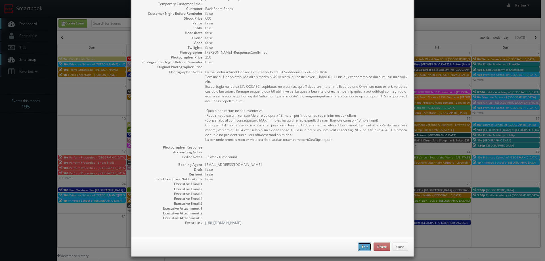
type input "600"
checkbox input "true"
type textarea "~2 week turnaround"
type input "[DATE]"
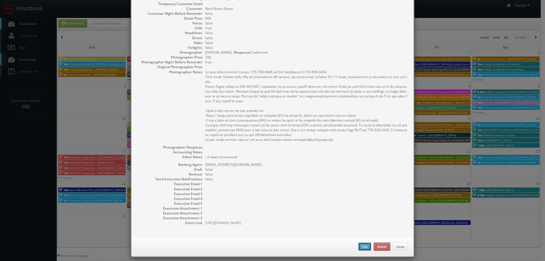
type input "8:00am"
checkbox input "true"
type textarea "On site contact:[PERSON_NAME] [PHONE_NUMBER] or [PERSON_NAME] [PHONE_NUMBER] Fo…"
select select "[US_STATE]"
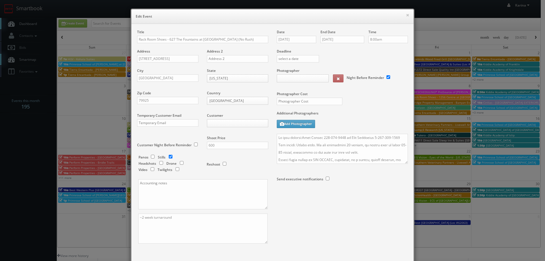
type input "600"
type input "250"
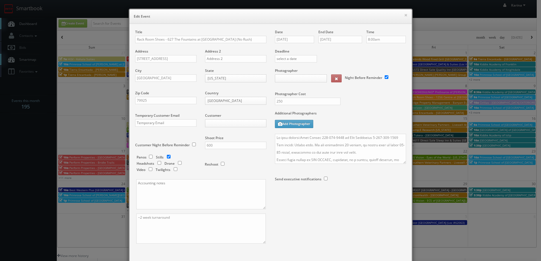
select select "[EMAIL_ADDRESS][DOMAIN_NAME]"
select select "[PERSON_NAME][EMAIL_ADDRESS][DOMAIN_NAME]"
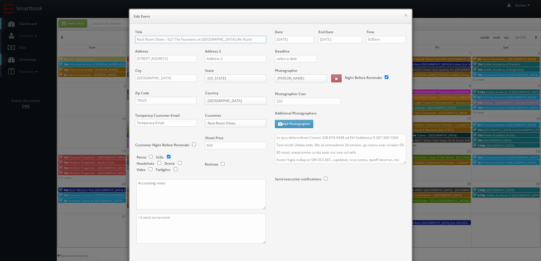
drag, startPoint x: 134, startPoint y: 39, endPoint x: 148, endPoint y: 49, distance: 17.3
click at [135, 39] on input "Rack Room Shoes - 627 The Fountains at [GEOGRAPHIC_DATA] (No Rush)" at bounding box center [200, 39] width 131 height 7
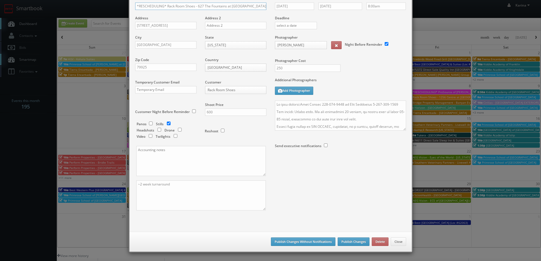
type input "*RESCHEDULING* Rack Room Shoes - 627 The Fountains at [GEOGRAPHIC_DATA] (No Rus…"
click at [337, 241] on button "Publish Changes" at bounding box center [353, 241] width 32 height 9
